Goal: Browse casually: Explore the website without a specific task or goal

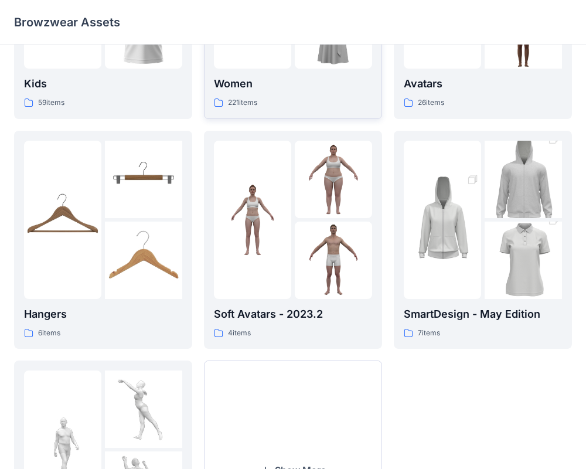
scroll to position [301, 0]
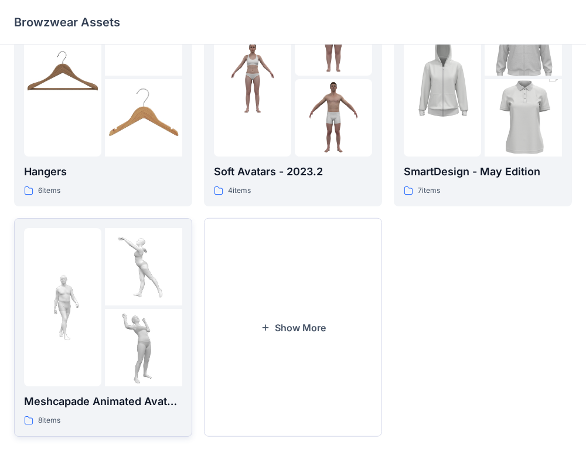
click at [99, 298] on img at bounding box center [62, 306] width 77 height 77
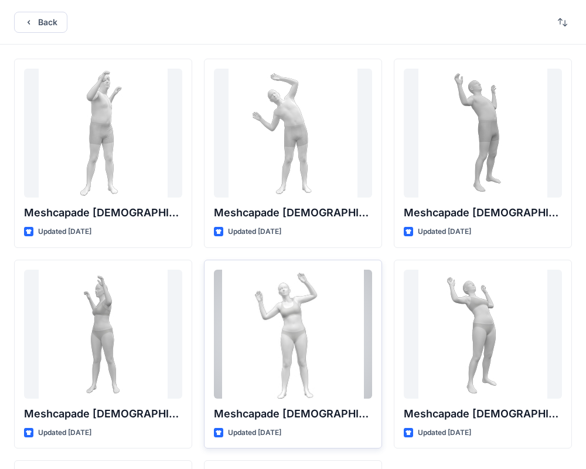
scroll to position [194, 0]
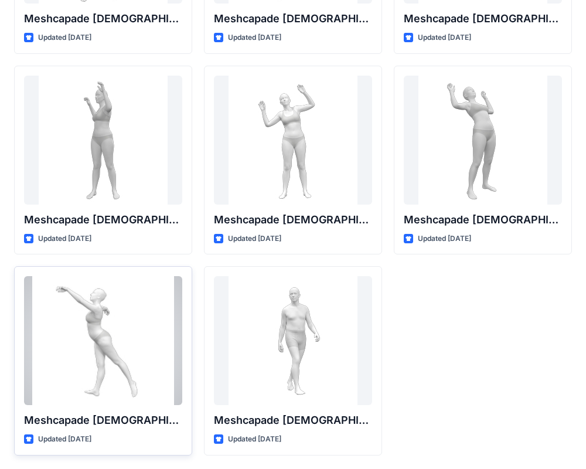
click at [85, 323] on div at bounding box center [103, 340] width 158 height 129
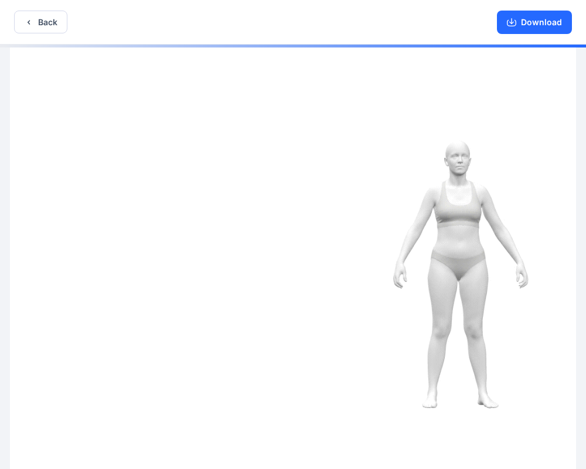
click at [494, 229] on img at bounding box center [293, 258] width 566 height 427
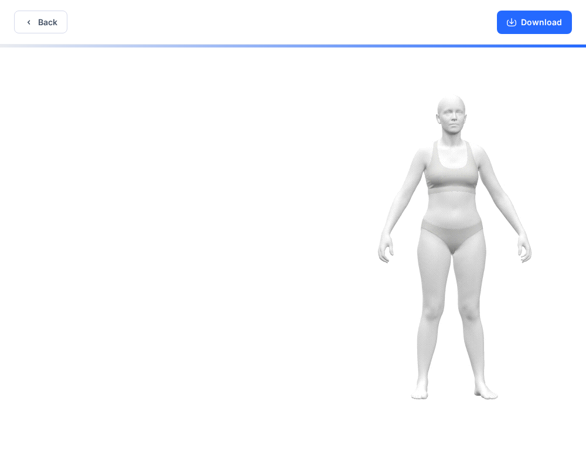
drag, startPoint x: 480, startPoint y: 249, endPoint x: 171, endPoint y: 210, distance: 311.3
click at [171, 210] on img at bounding box center [264, 228] width 644 height 486
click at [363, 206] on img at bounding box center [264, 228] width 644 height 486
click at [34, 26] on button "Back" at bounding box center [40, 21] width 53 height 23
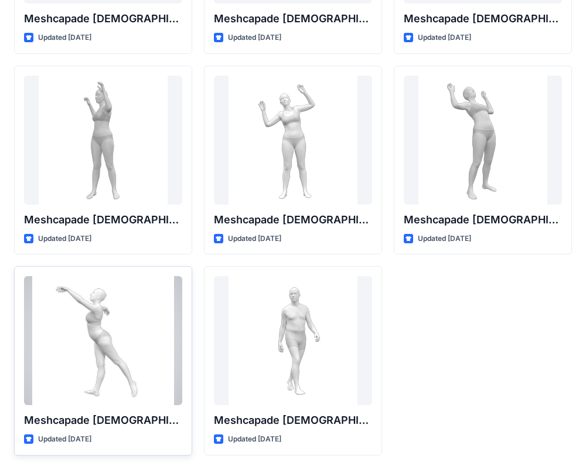
click at [64, 315] on div at bounding box center [103, 340] width 158 height 129
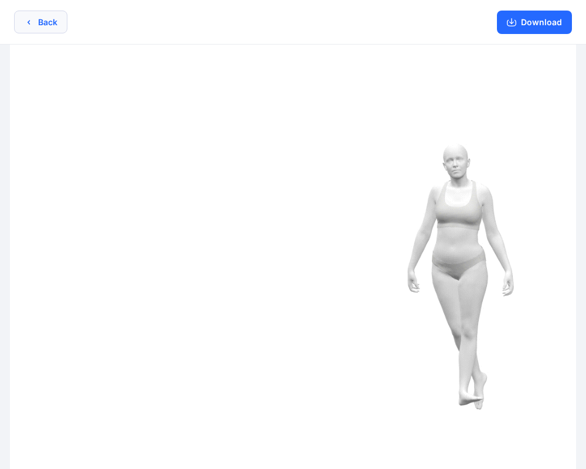
click at [30, 25] on button "Back" at bounding box center [40, 22] width 53 height 23
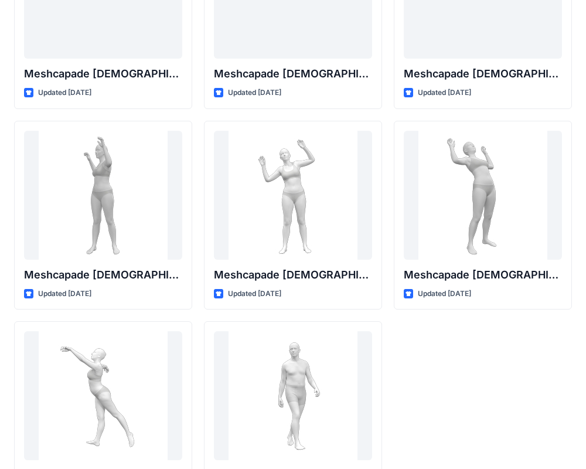
scroll to position [132, 0]
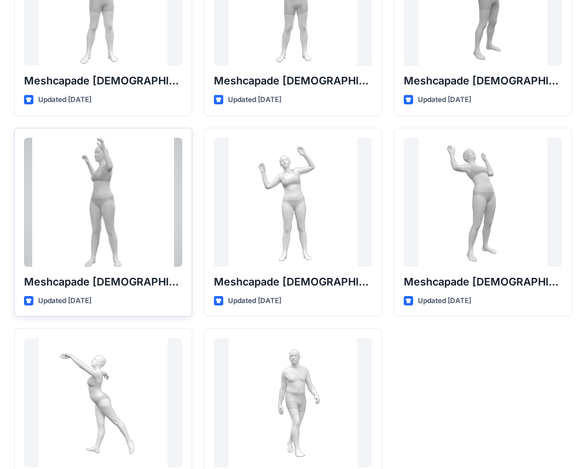
click at [120, 231] on div at bounding box center [103, 202] width 158 height 129
